Goal: Information Seeking & Learning: Learn about a topic

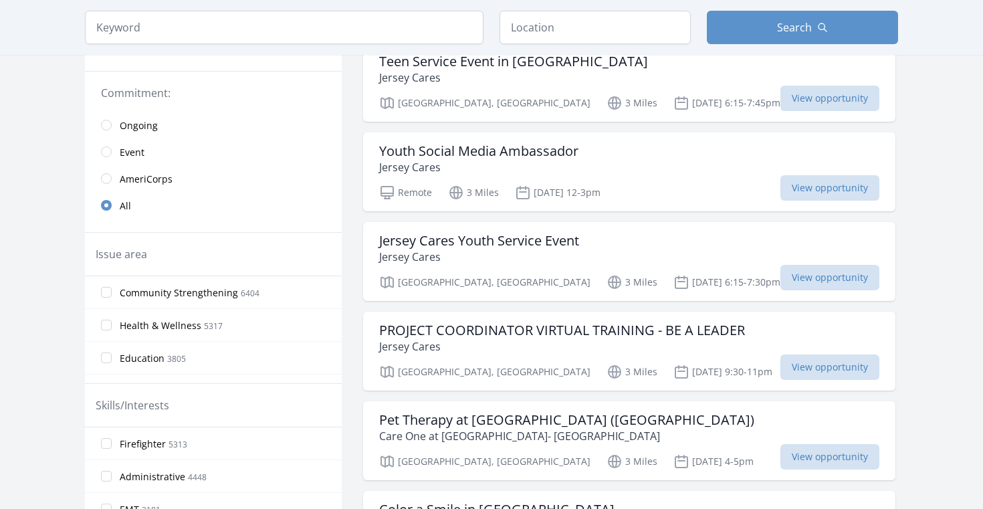
scroll to position [28, 0]
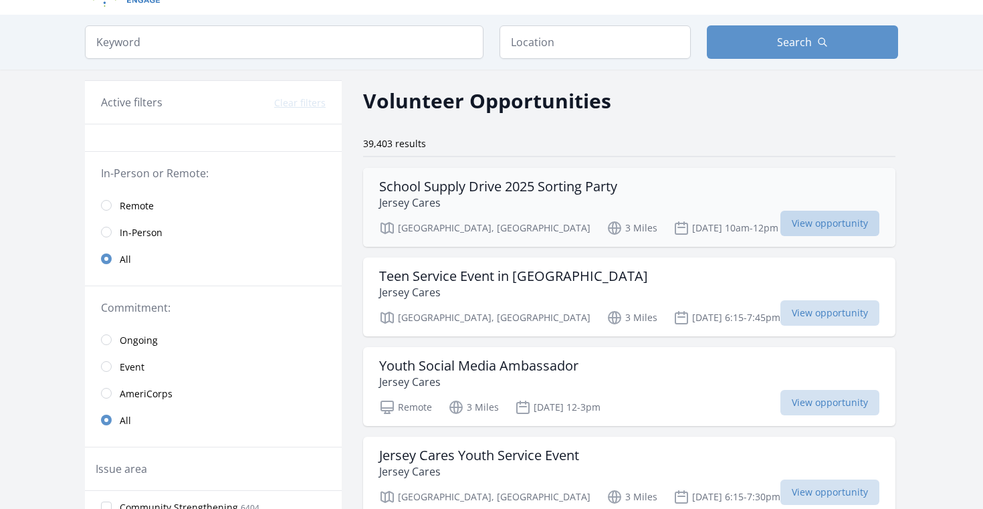
click at [780, 223] on span "View opportunity" at bounding box center [829, 223] width 99 height 25
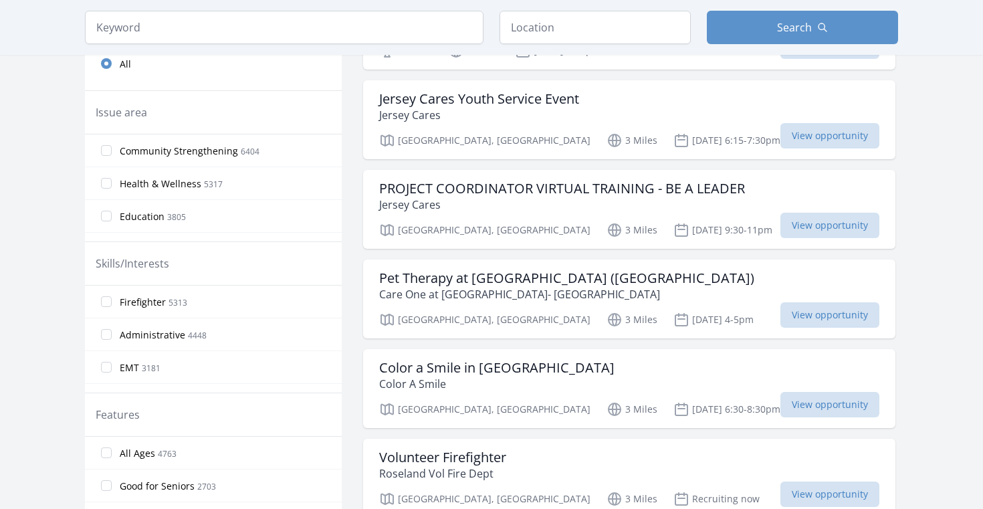
scroll to position [400, 0]
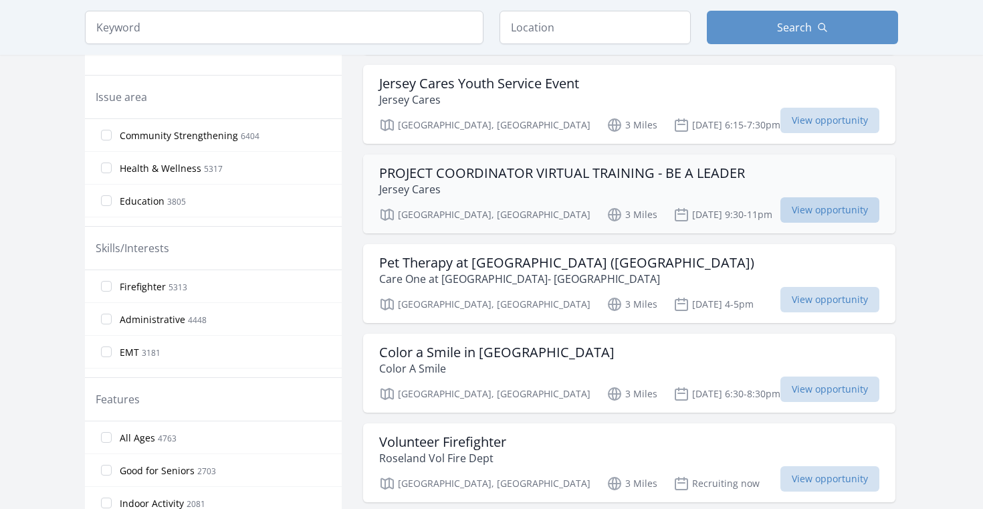
click at [780, 204] on span "View opportunity" at bounding box center [829, 209] width 99 height 25
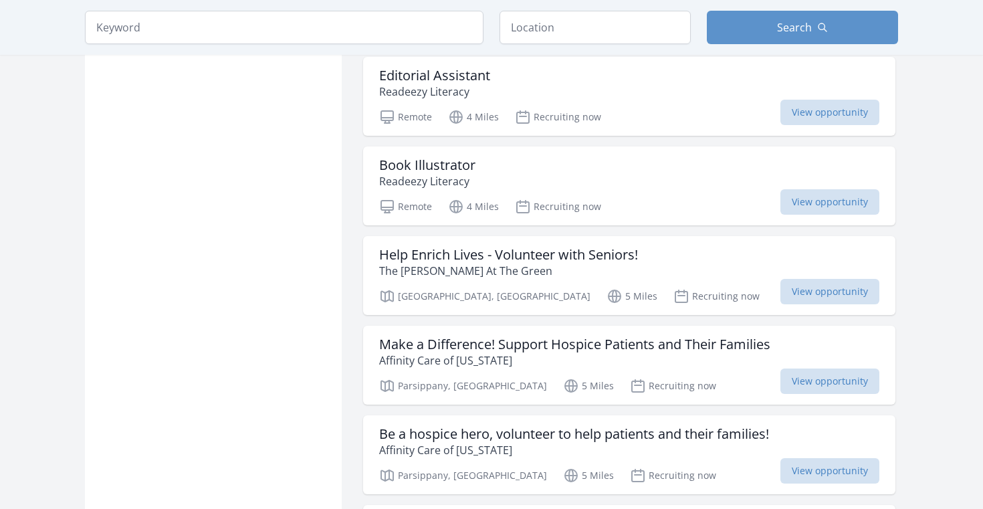
scroll to position [961, 0]
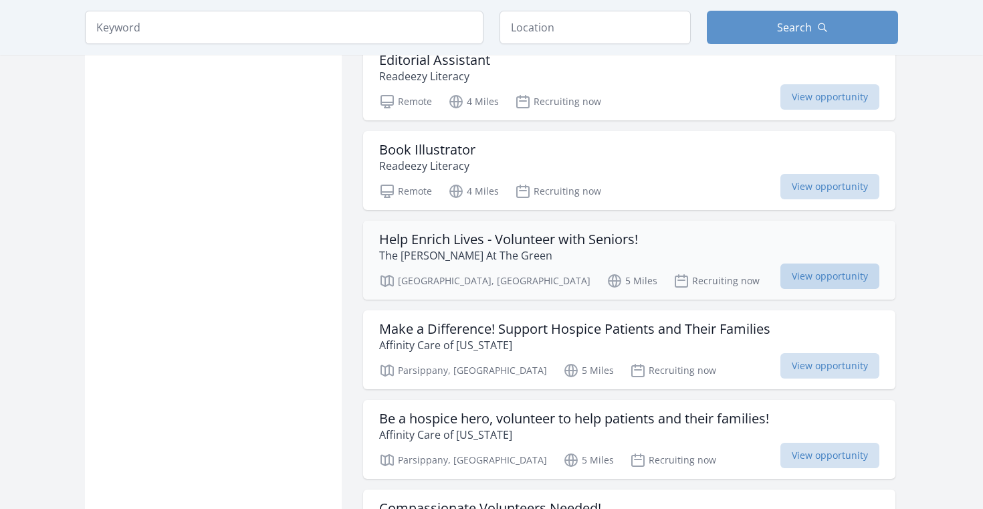
click at [780, 277] on span "View opportunity" at bounding box center [829, 275] width 99 height 25
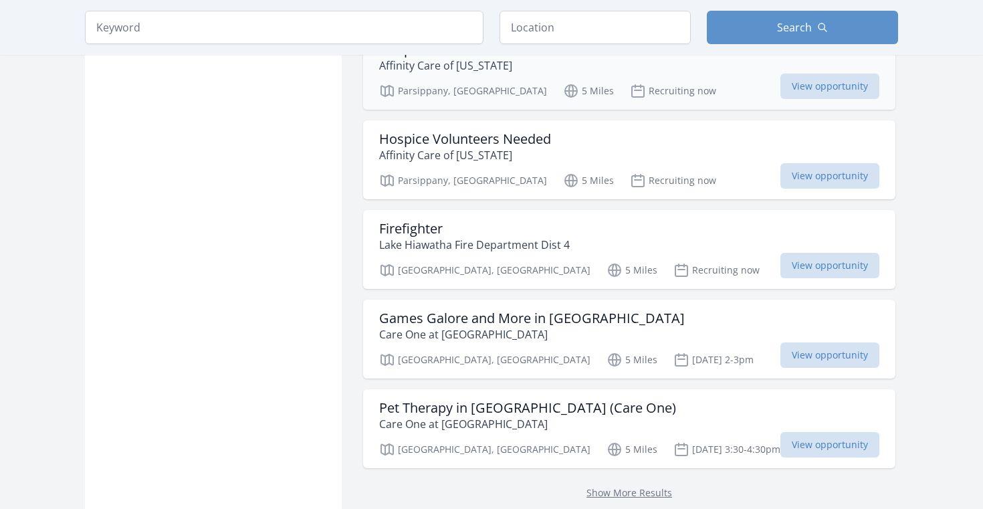
scroll to position [1537, 0]
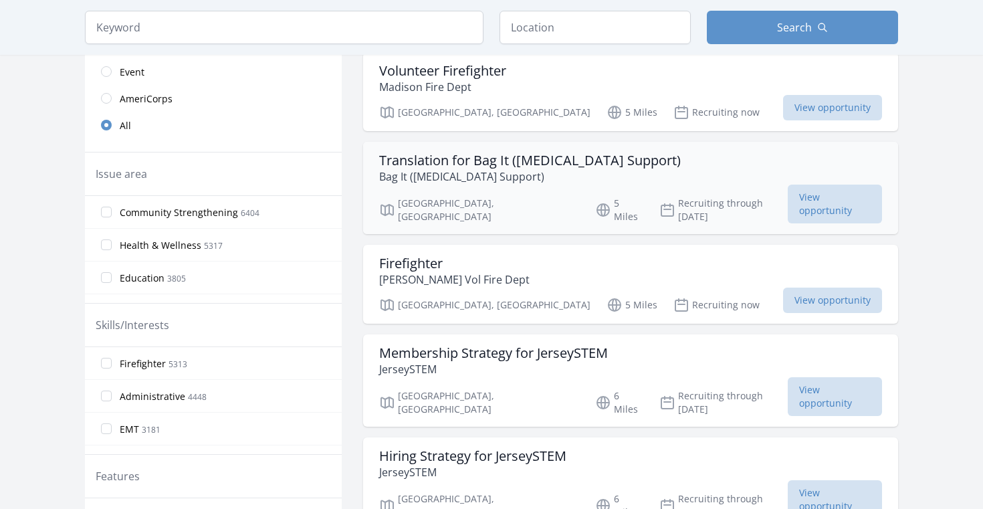
scroll to position [328, 0]
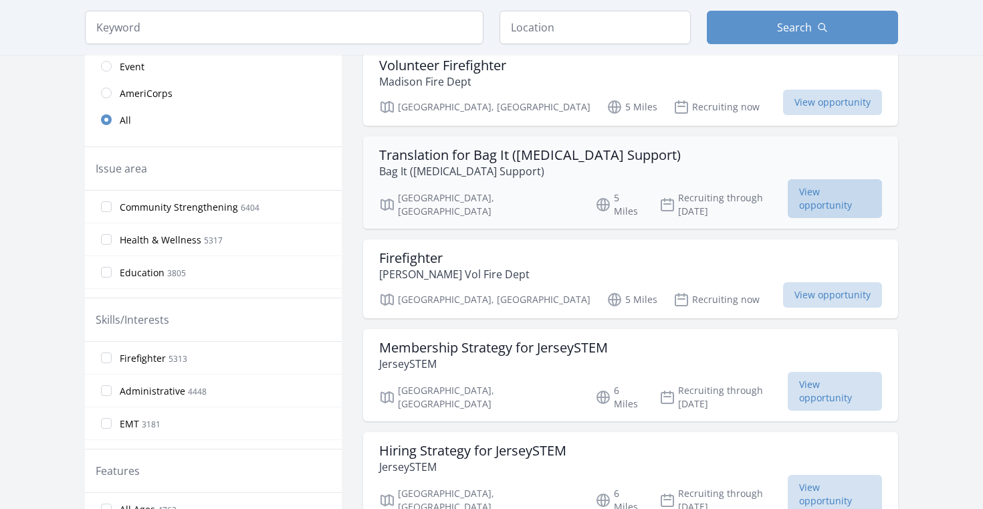
click at [788, 191] on span "View opportunity" at bounding box center [835, 198] width 94 height 39
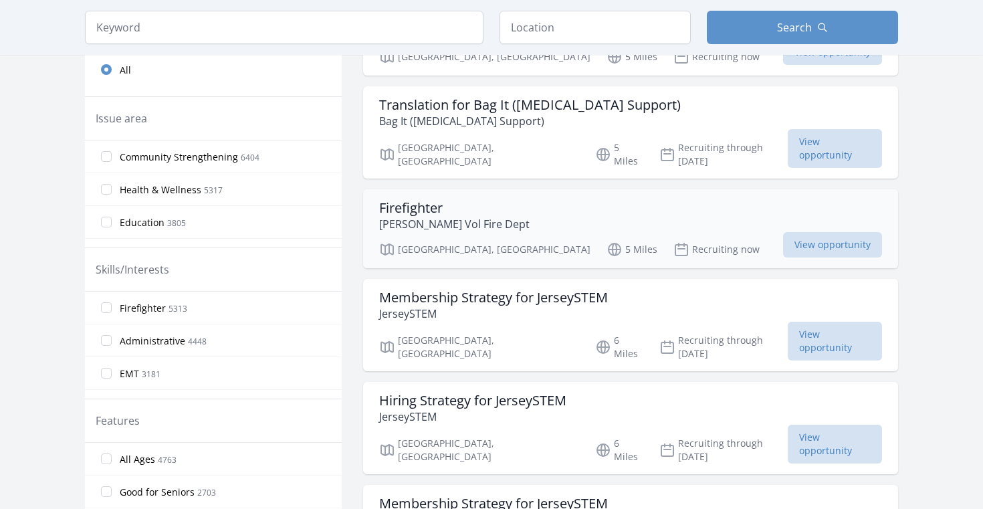
scroll to position [392, 0]
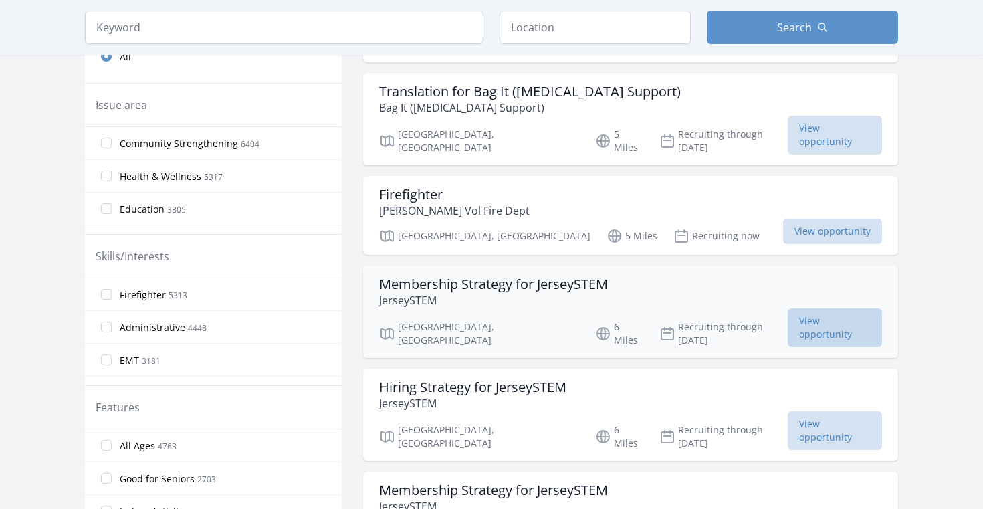
click at [788, 308] on span "View opportunity" at bounding box center [835, 327] width 94 height 39
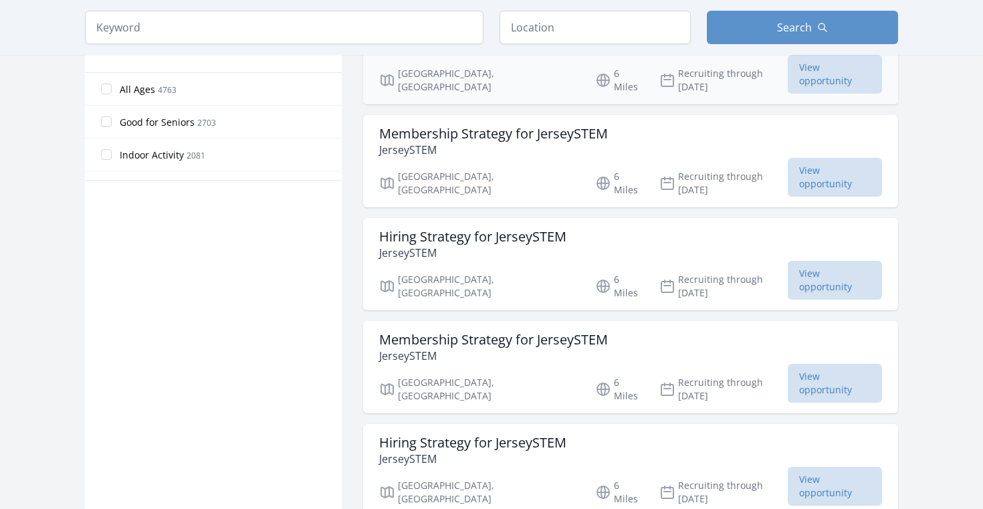
scroll to position [786, 0]
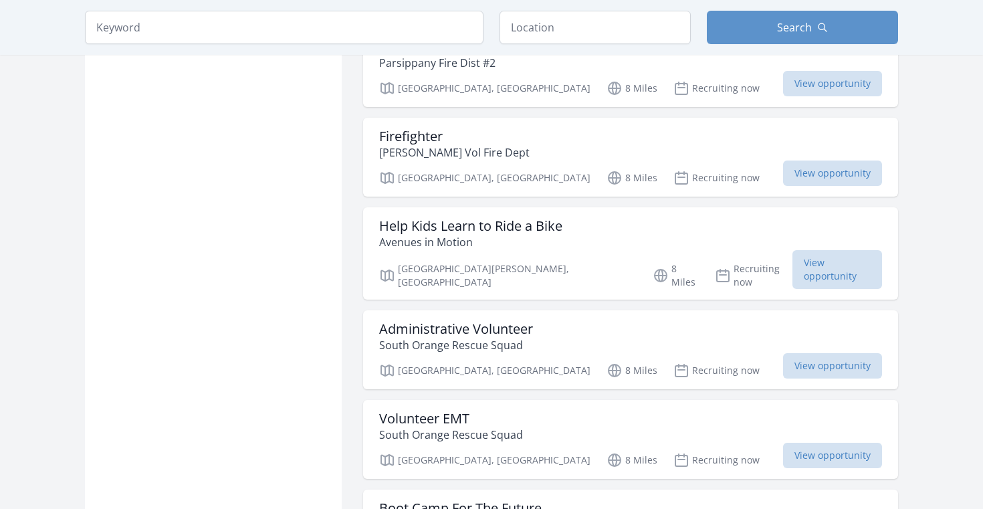
scroll to position [2856, 0]
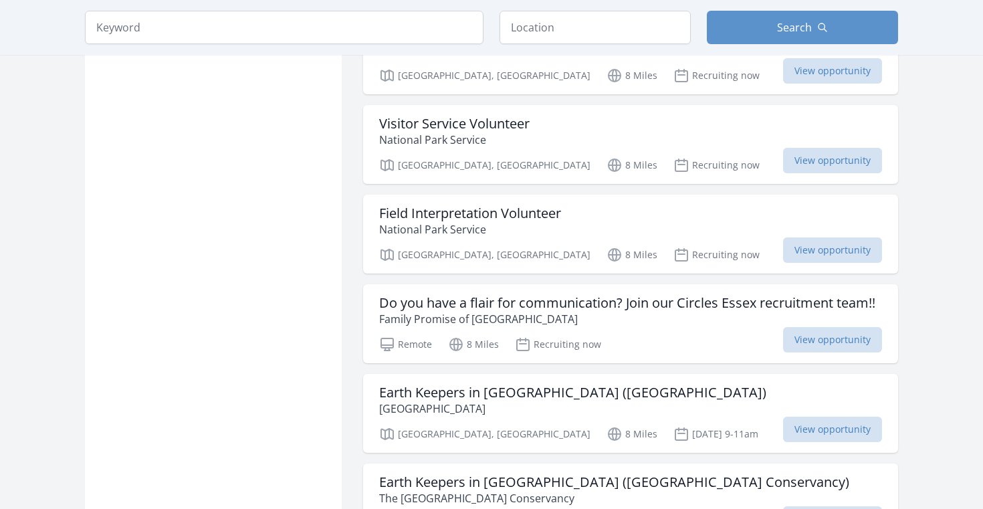
scroll to position [3740, 0]
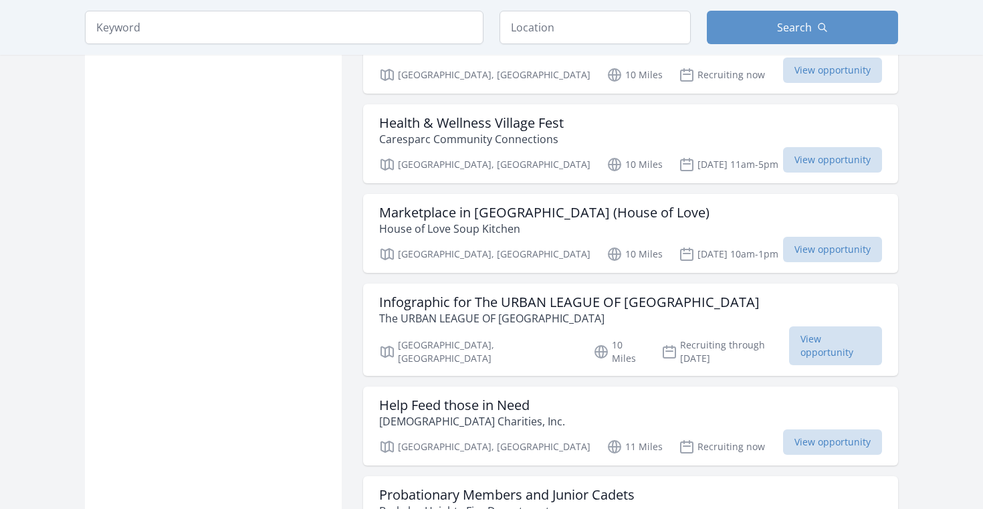
scroll to position [6915, 0]
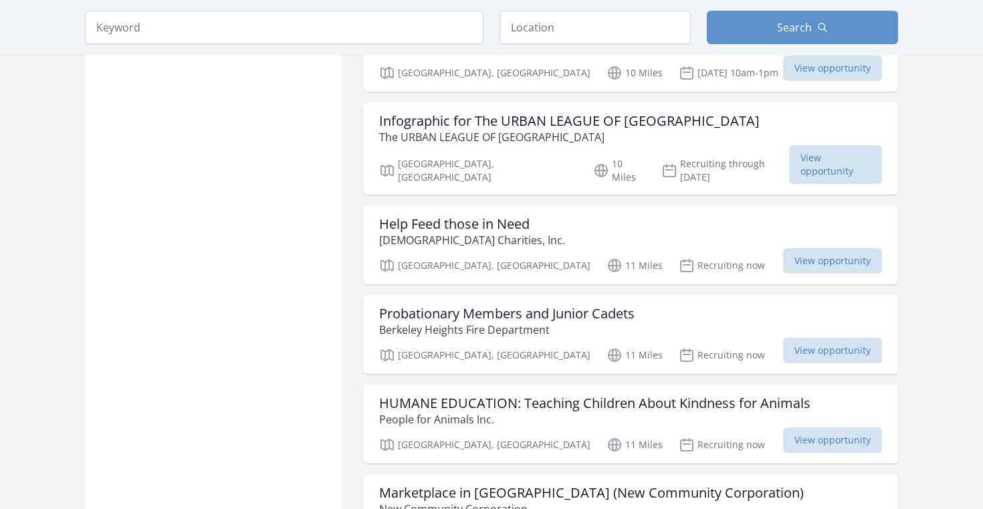
scroll to position [7091, 0]
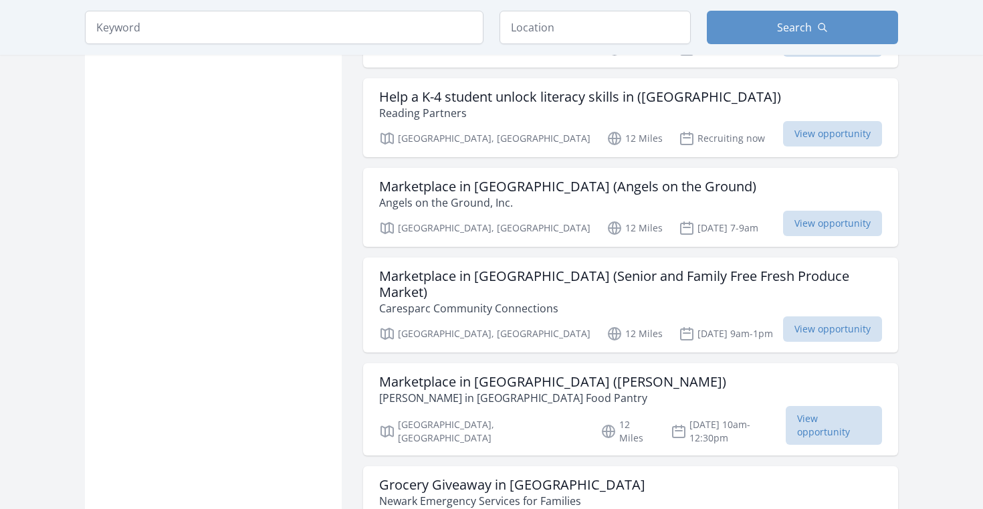
scroll to position [10487, 0]
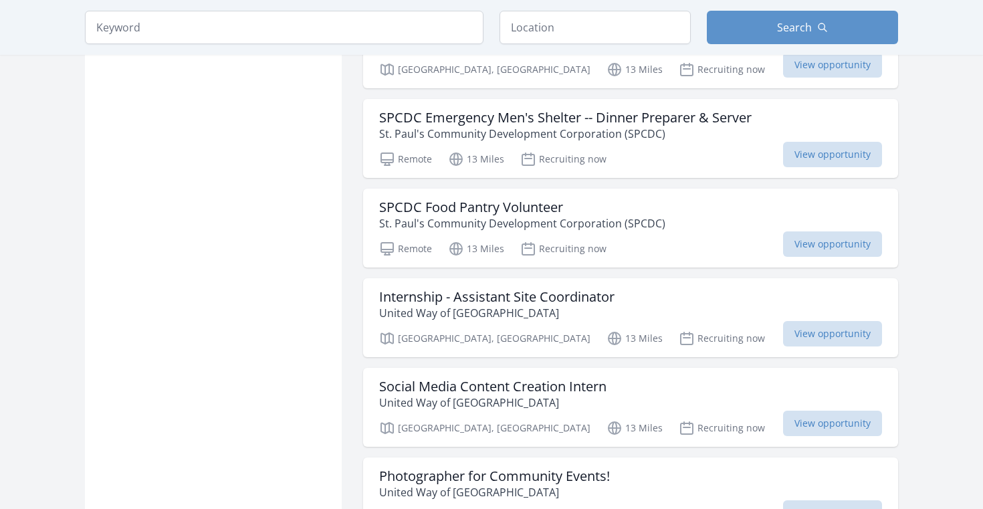
scroll to position [12202, 0]
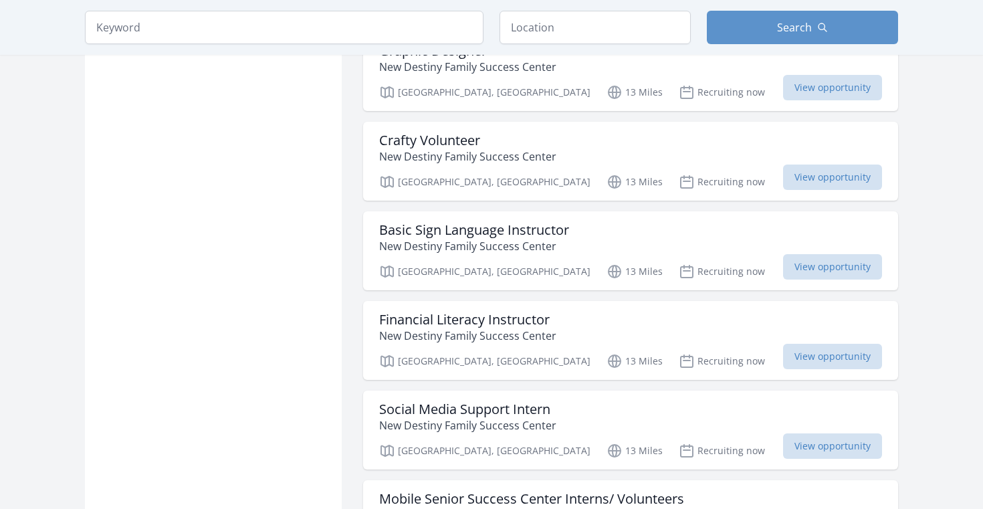
scroll to position [14116, 0]
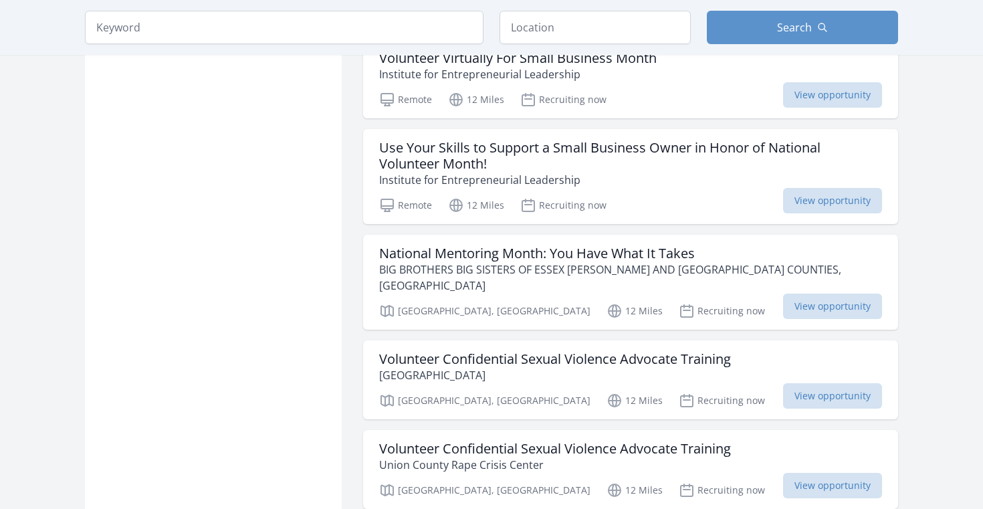
scroll to position [10711, 0]
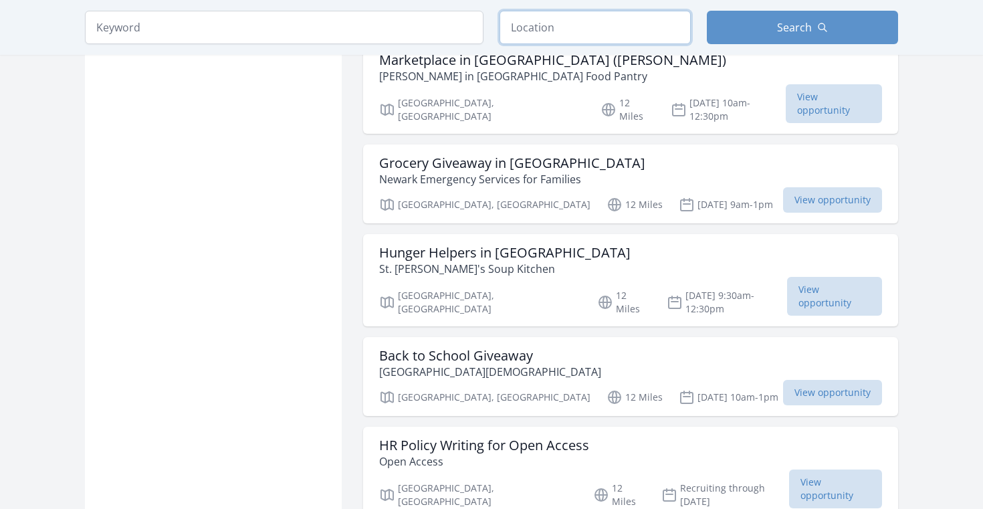
click at [621, 27] on input "text" at bounding box center [595, 27] width 191 height 33
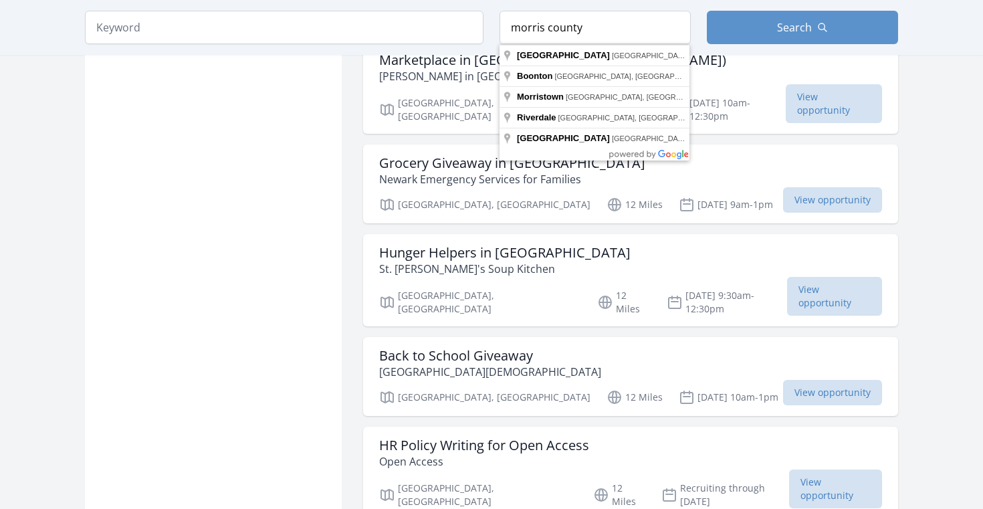
type input "Morris County, NJ, USA"
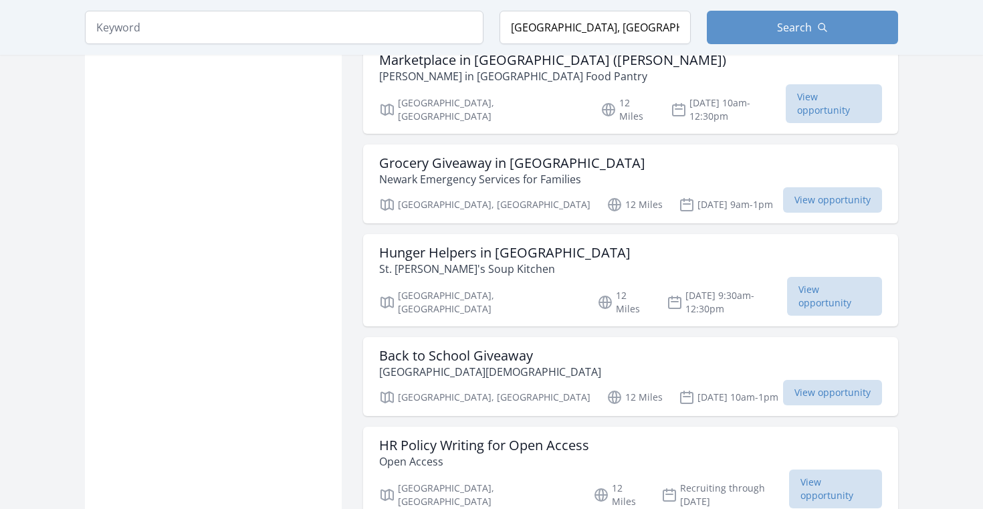
scroll to position [1774, 0]
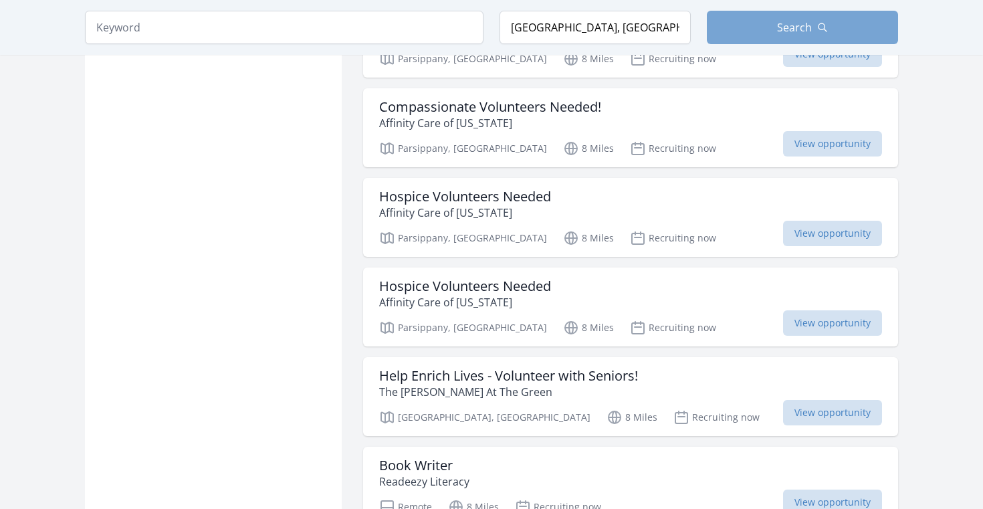
click at [779, 29] on span "Search" at bounding box center [794, 27] width 35 height 16
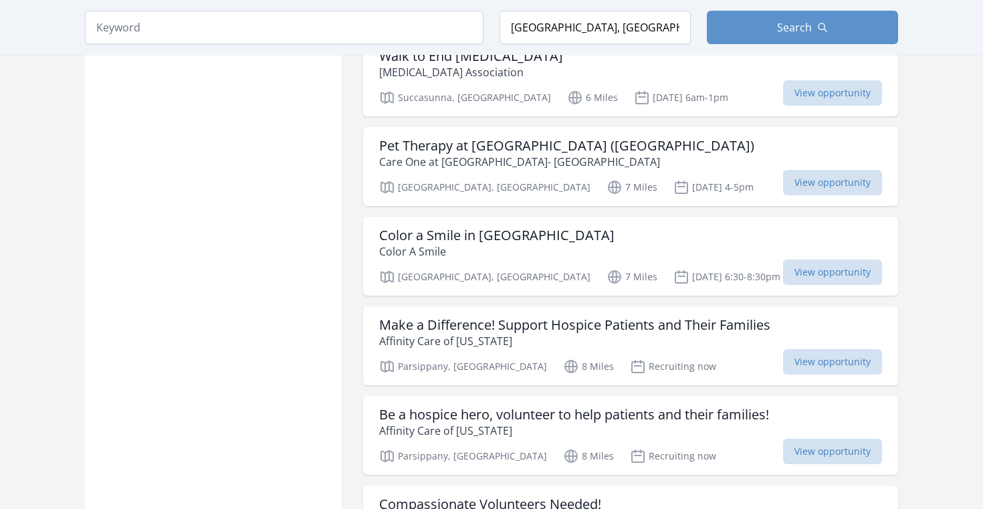
scroll to position [1379, 0]
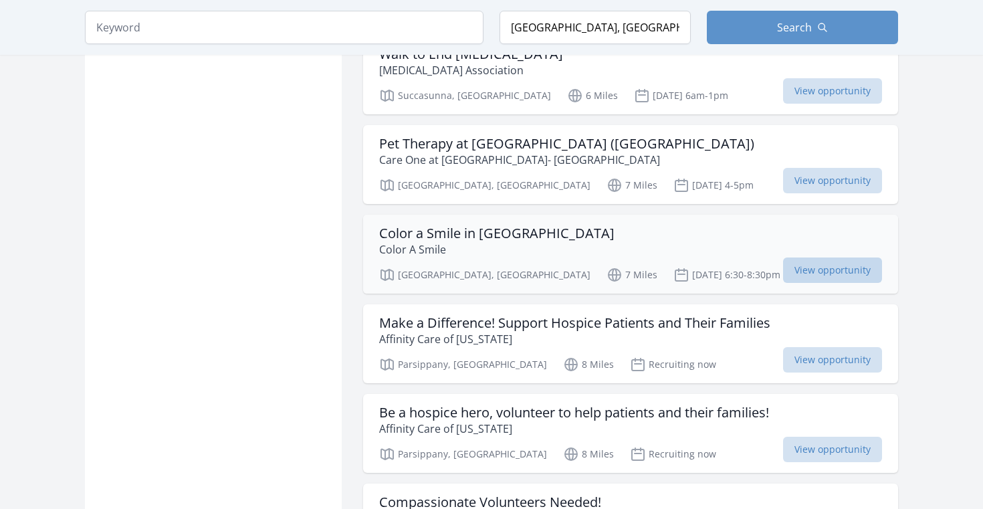
click at [817, 257] on span "View opportunity" at bounding box center [832, 269] width 99 height 25
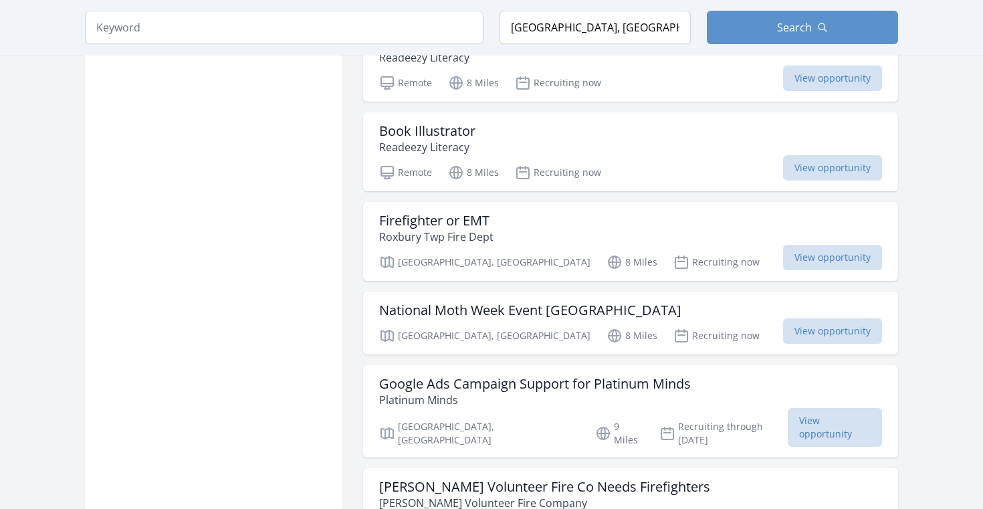
scroll to position [2290, 0]
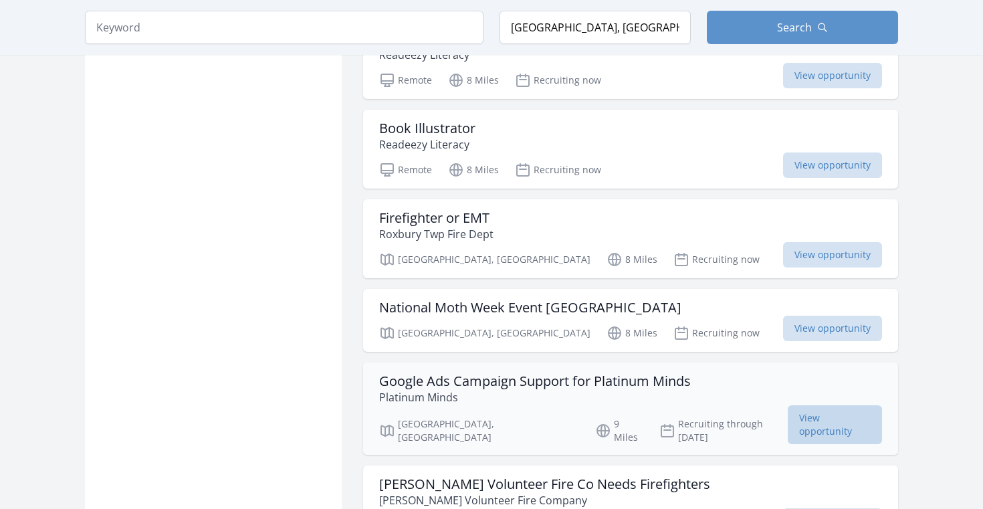
click at [820, 405] on span "View opportunity" at bounding box center [835, 424] width 94 height 39
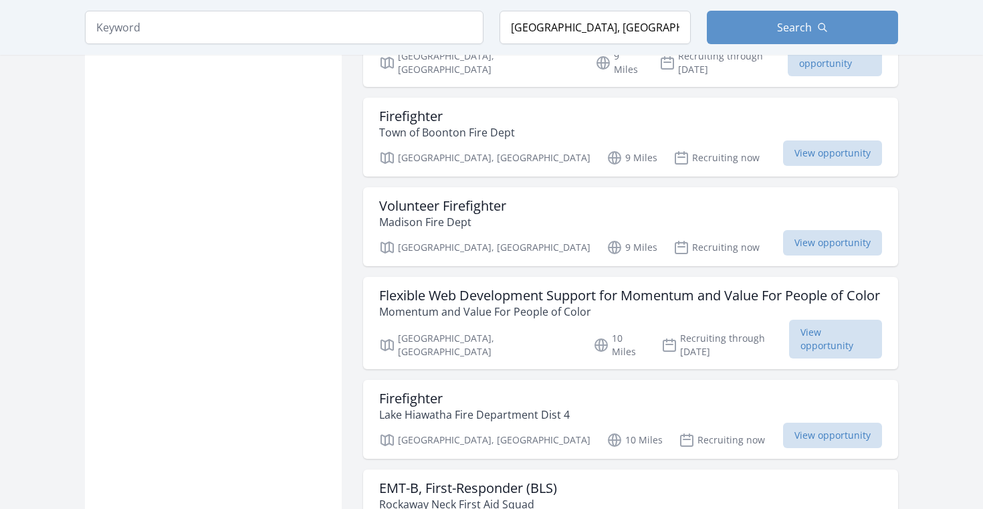
scroll to position [2867, 0]
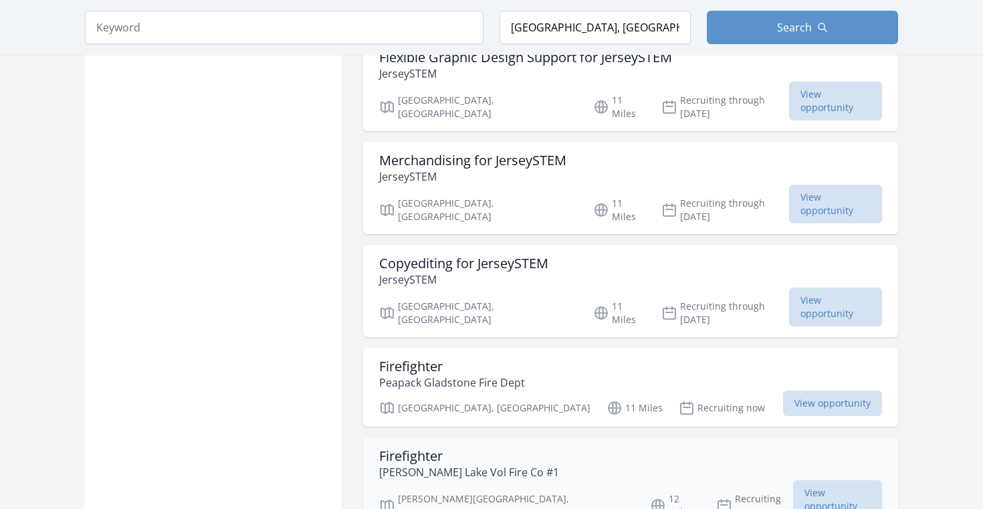
scroll to position [4594, 0]
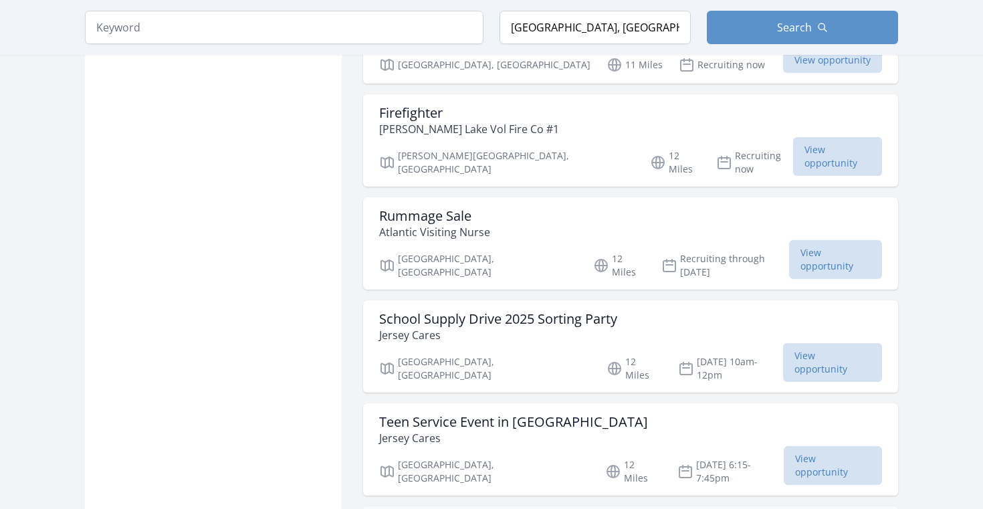
scroll to position [4947, 0]
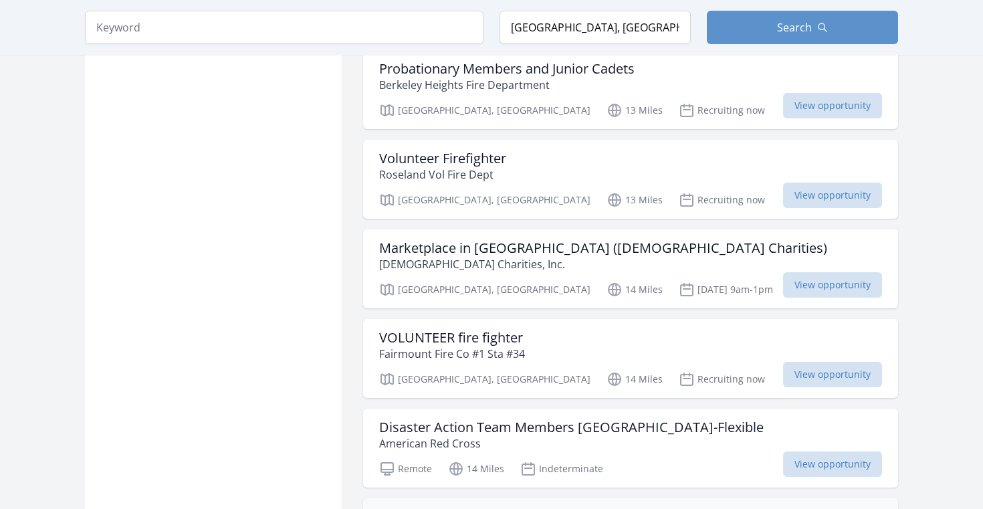
scroll to position [5685, 0]
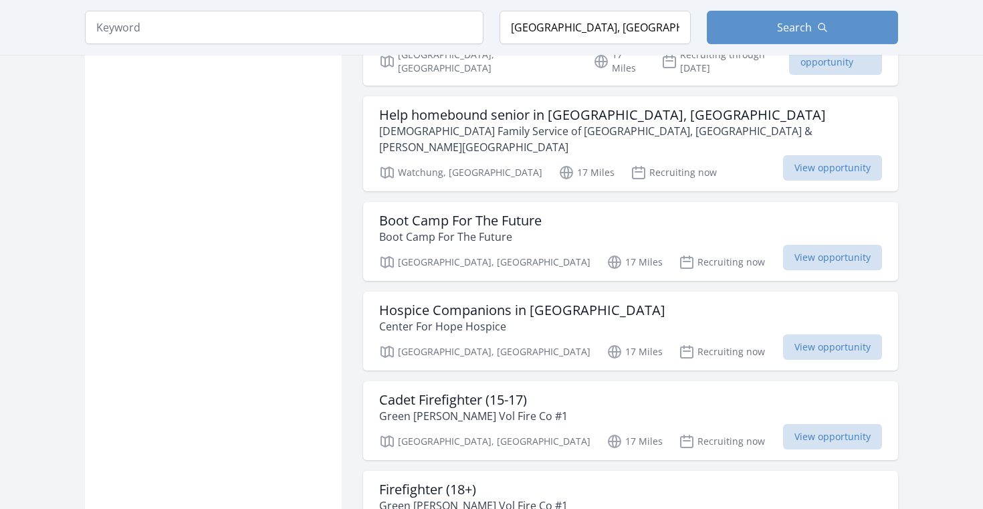
scroll to position [8654, 1]
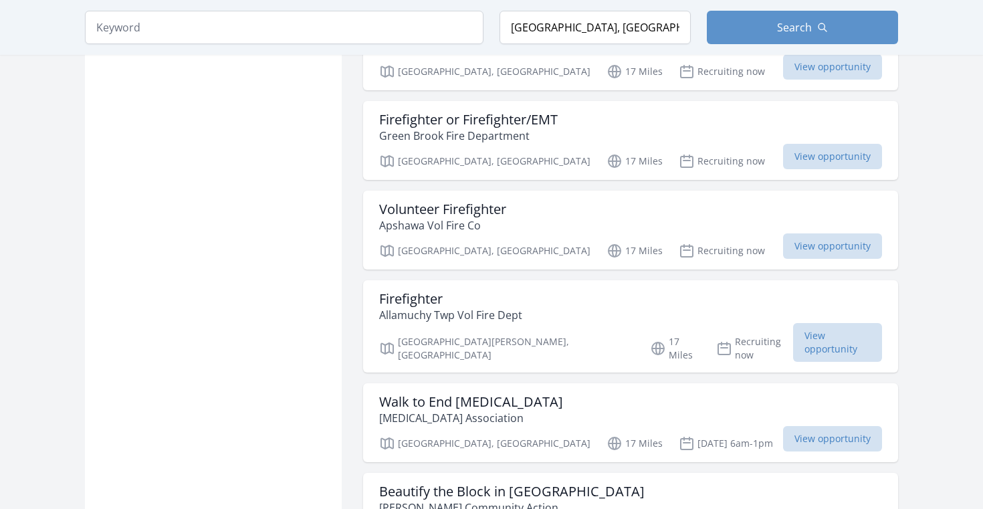
scroll to position [9775, 1]
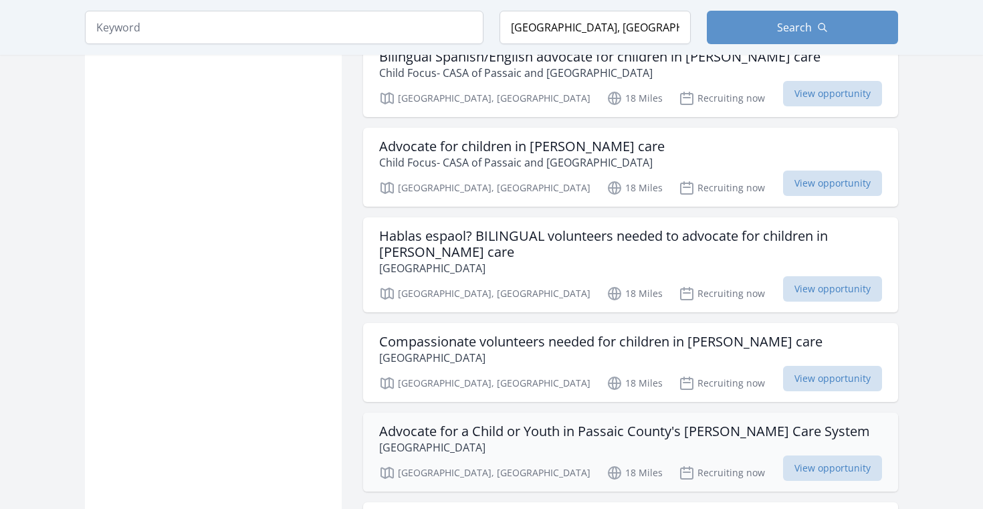
scroll to position [12408, 0]
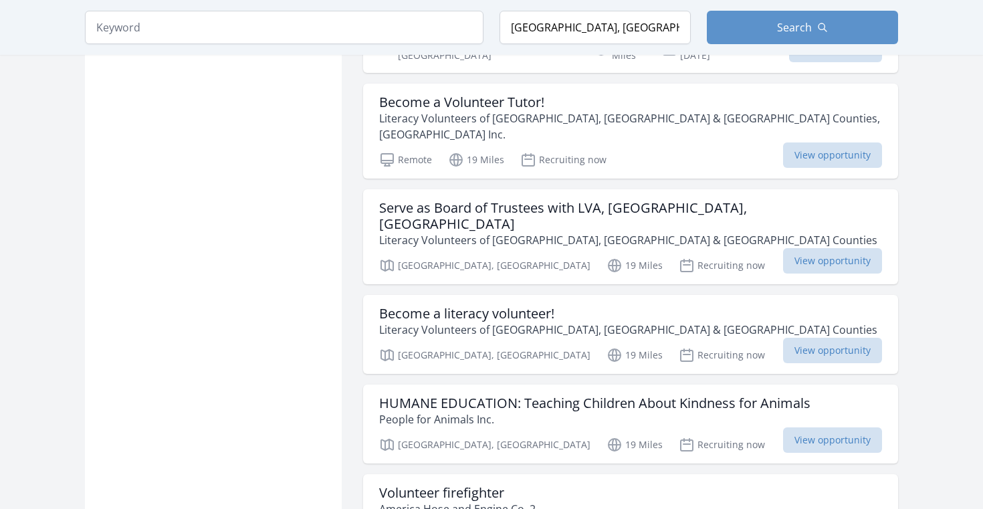
scroll to position [14297, 0]
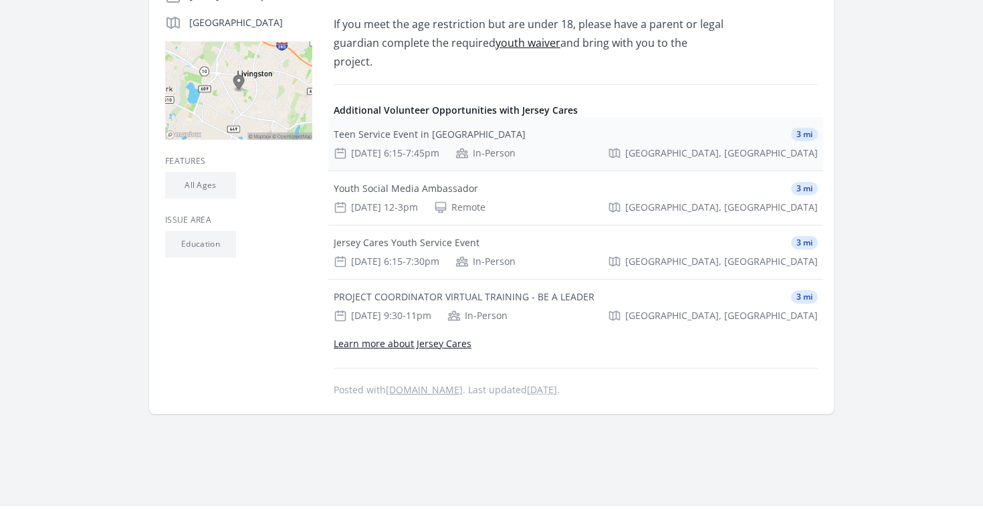
scroll to position [375, 0]
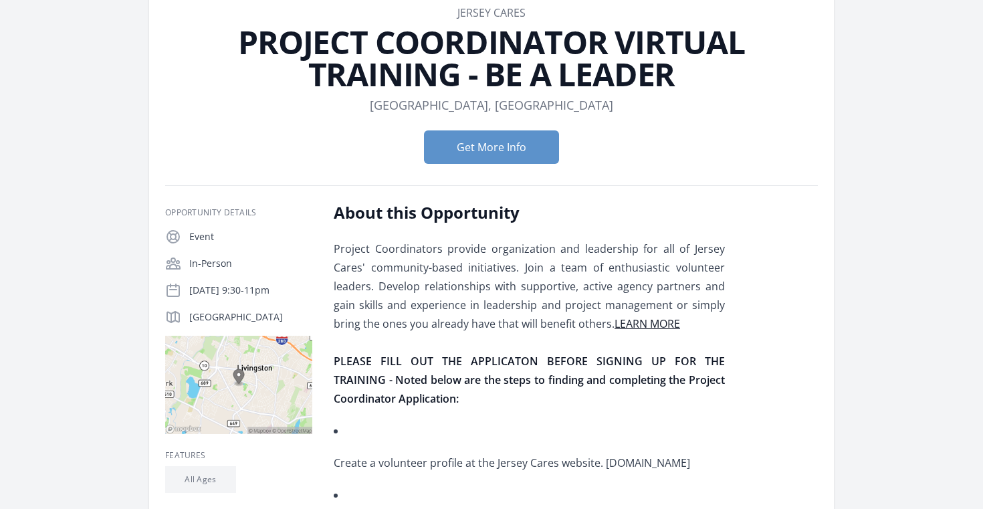
scroll to position [89, 0]
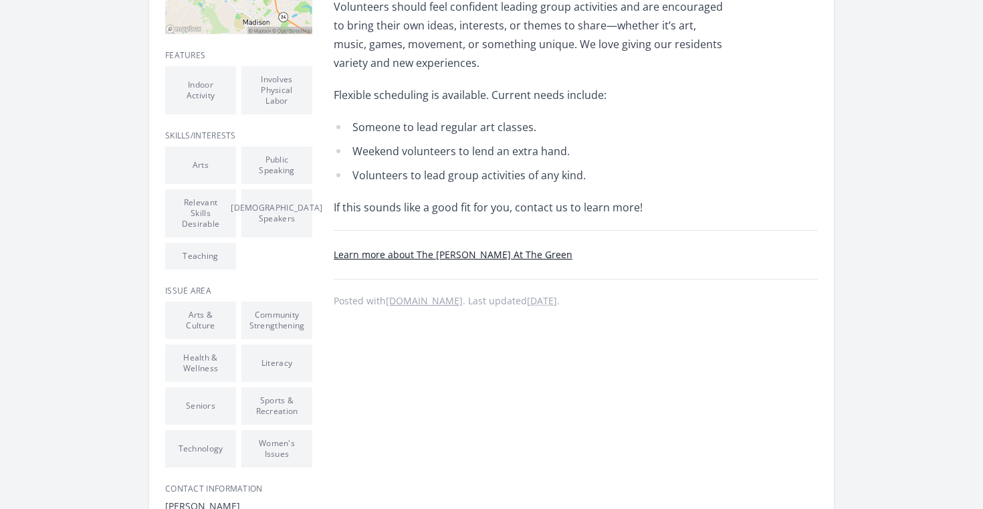
scroll to position [506, 0]
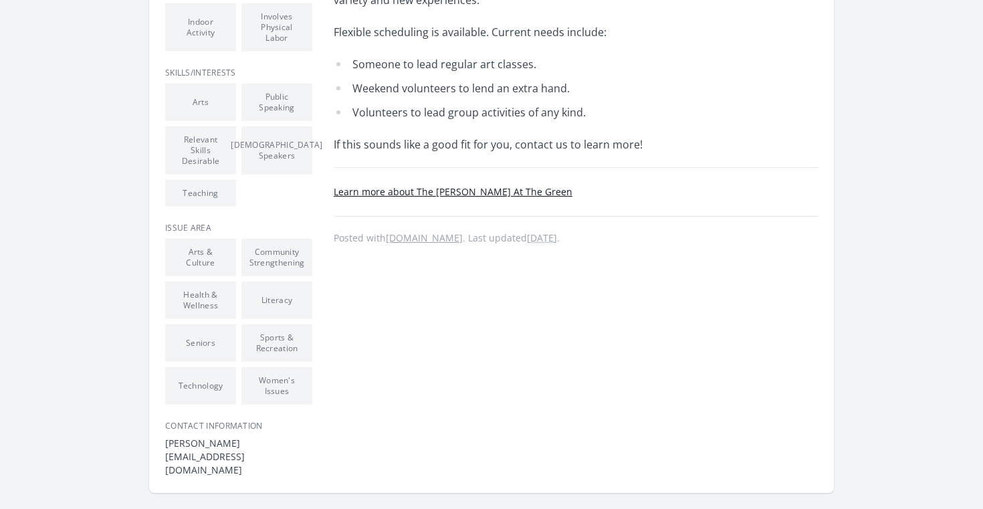
click at [212, 354] on li "Seniors" at bounding box center [200, 342] width 71 height 37
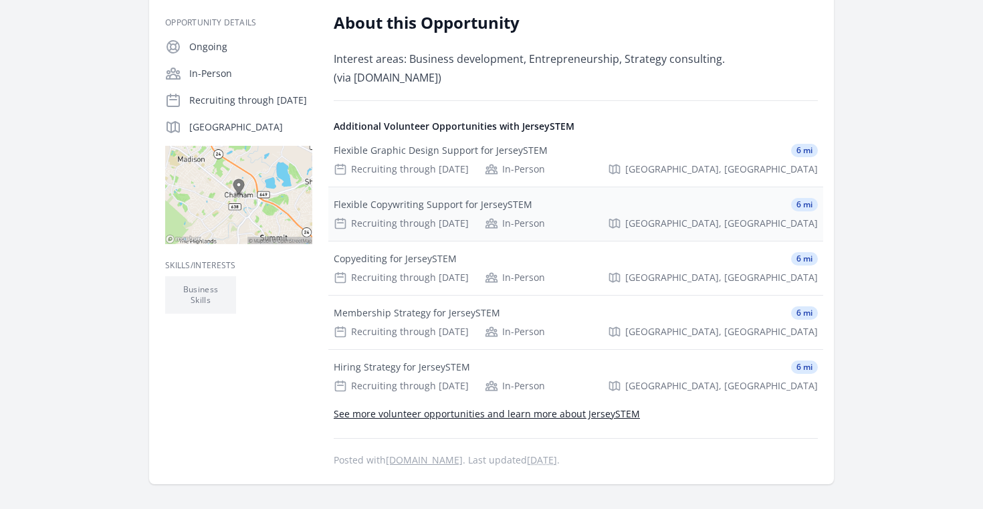
scroll to position [245, 0]
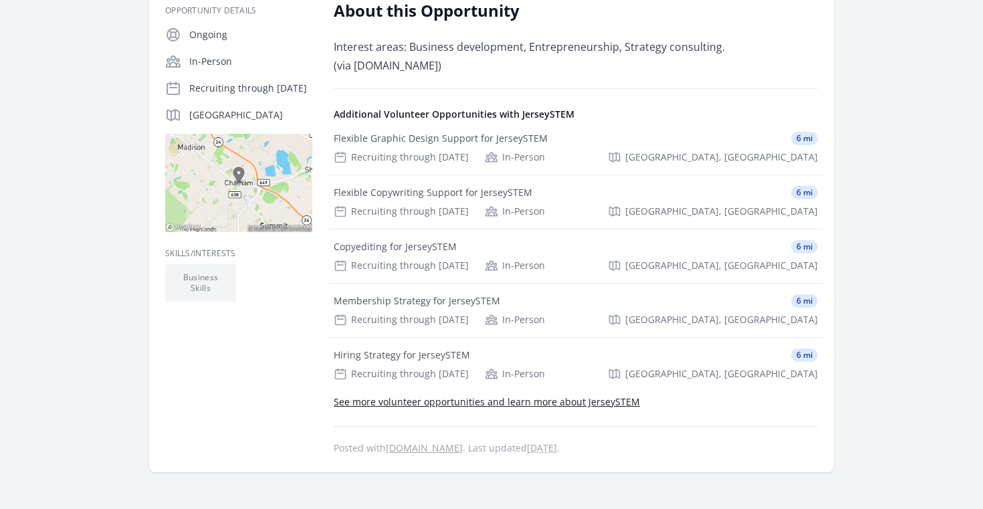
click at [585, 403] on link "See more volunteer opportunities and learn more about JerseySTEM" at bounding box center [487, 401] width 306 height 13
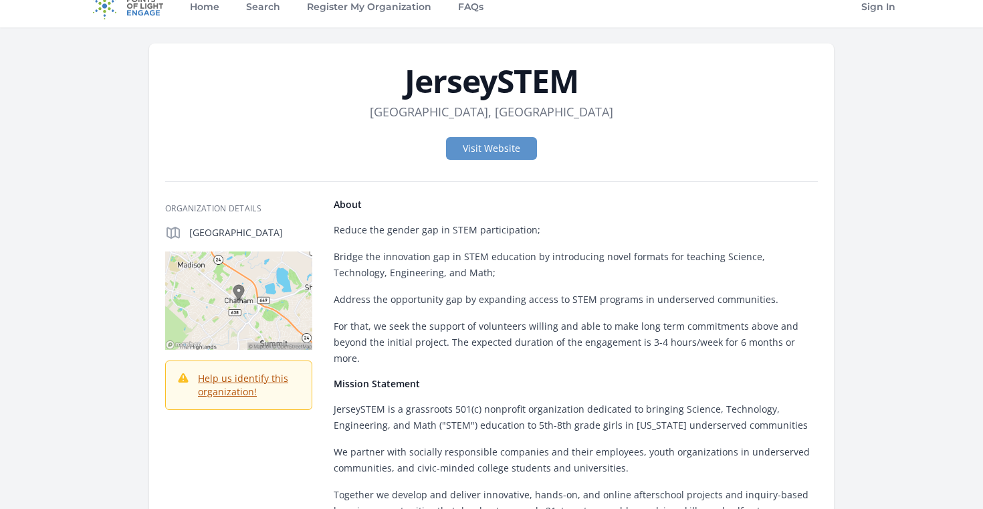
scroll to position [15, 0]
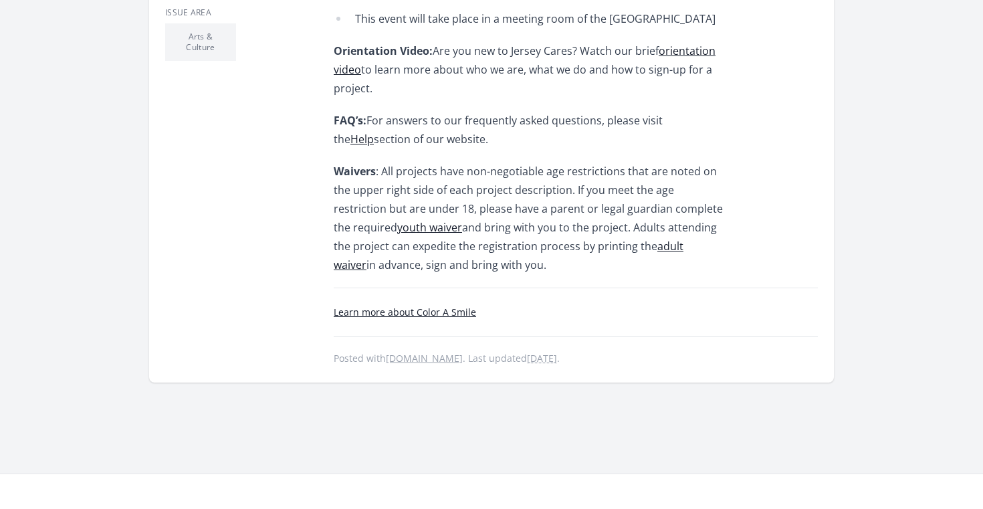
scroll to position [558, 0]
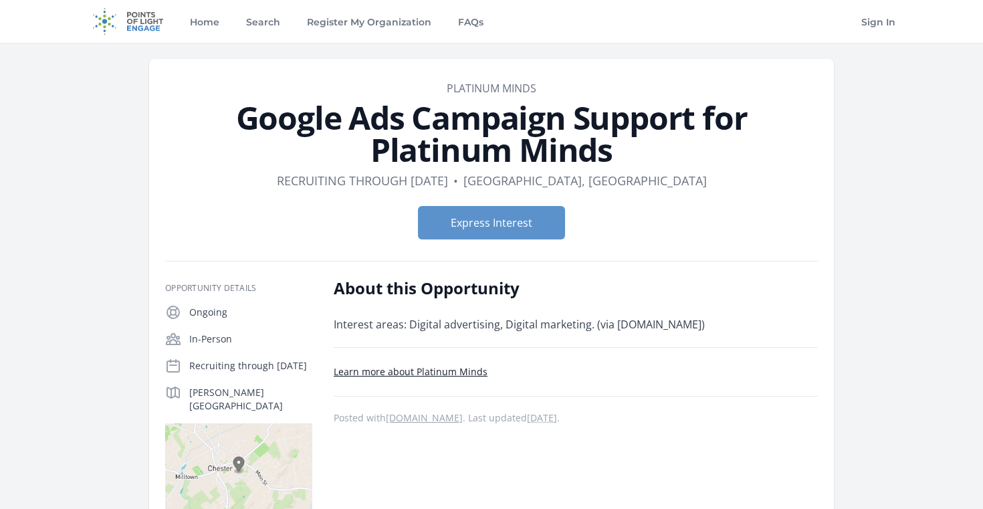
click at [463, 373] on link "Learn more about Platinum Minds" at bounding box center [411, 371] width 154 height 13
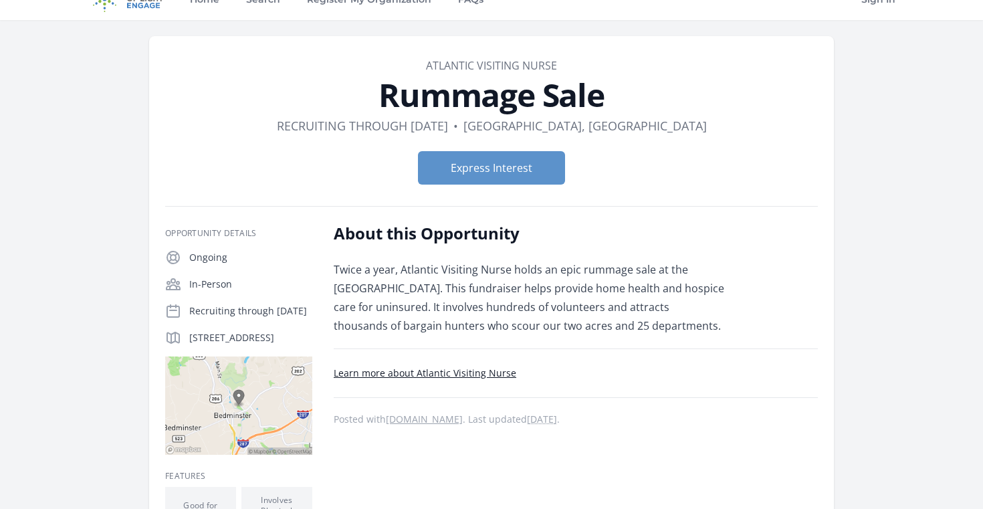
scroll to position [39, 0]
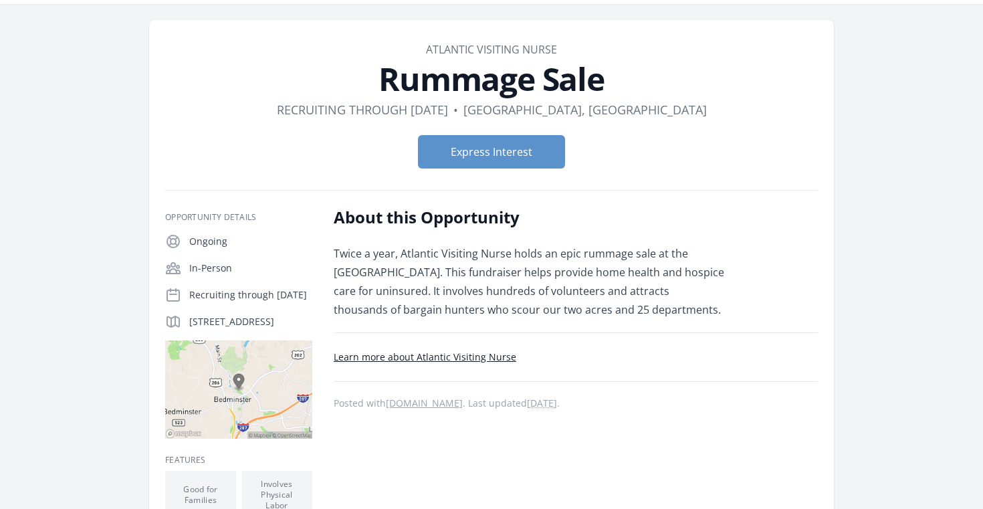
click at [477, 360] on link "Learn more about Atlantic Visiting Nurse" at bounding box center [425, 356] width 183 height 13
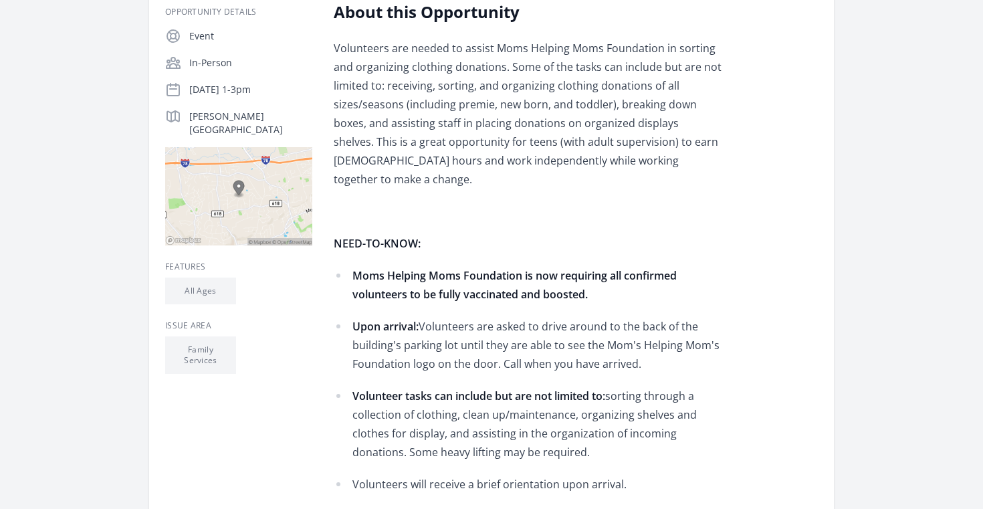
scroll to position [195, 0]
